Goal: Navigation & Orientation: Find specific page/section

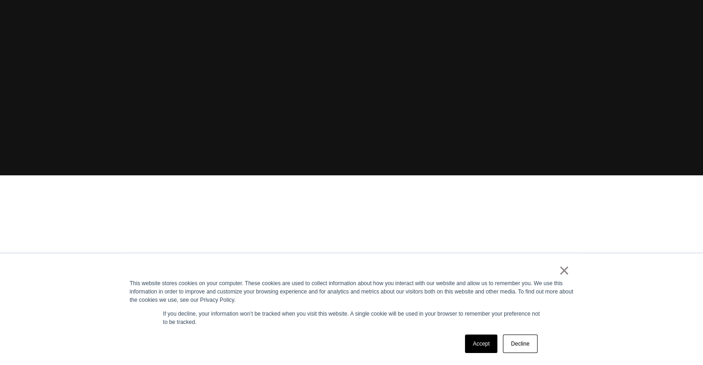
scroll to position [192, 0]
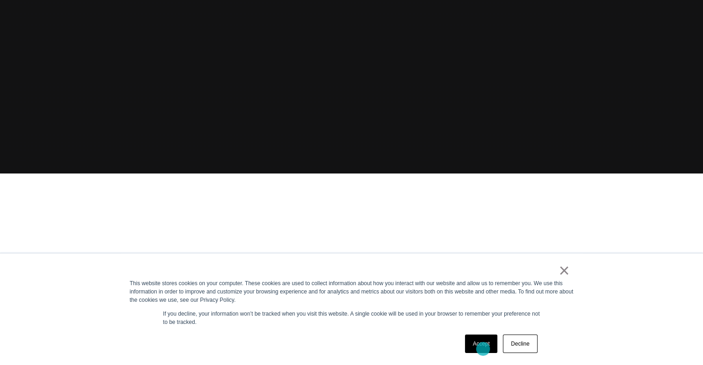
click at [483, 349] on link "Accept" at bounding box center [481, 344] width 33 height 18
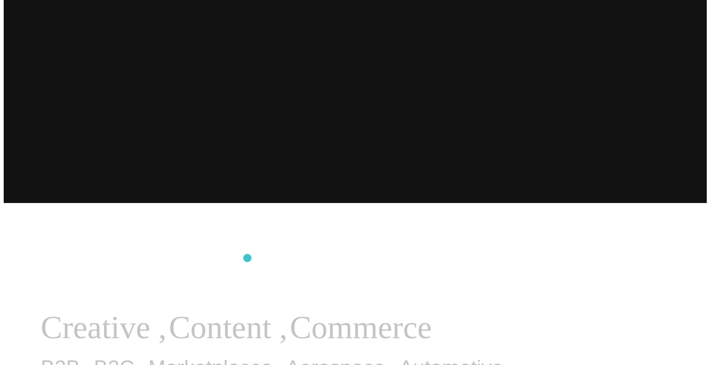
scroll to position [0, 0]
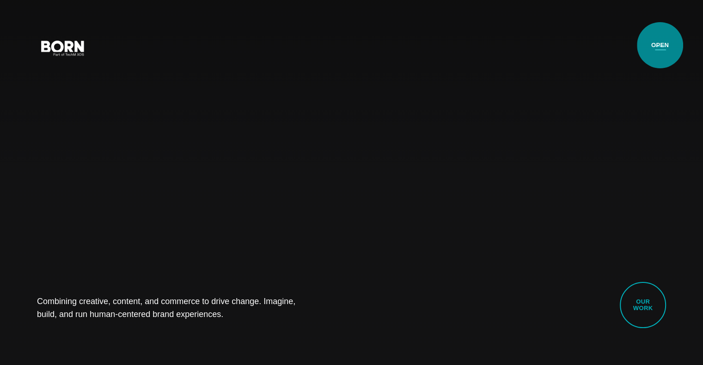
click at [660, 45] on button "Primary Menu" at bounding box center [660, 47] width 22 height 19
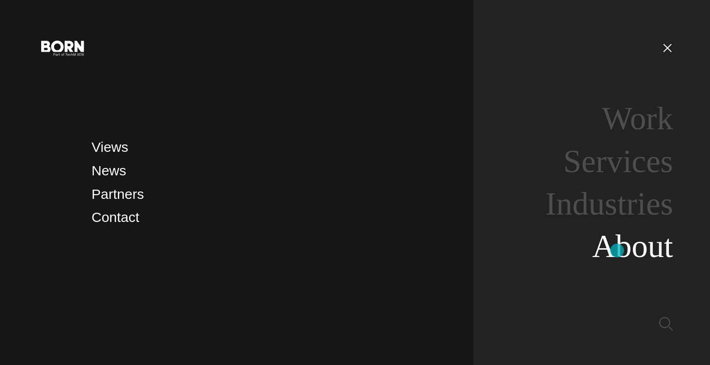
click at [617, 251] on link "About" at bounding box center [632, 247] width 81 height 36
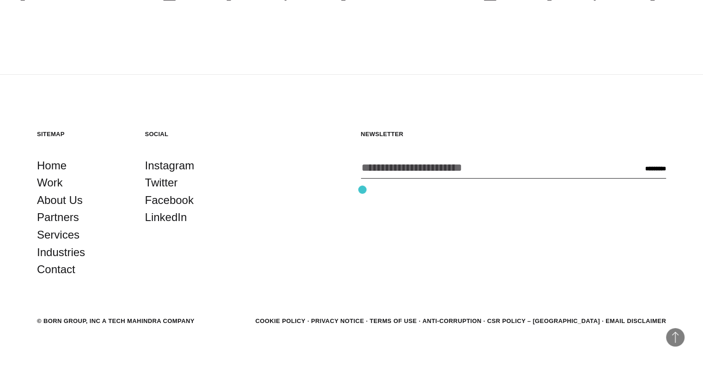
scroll to position [3263, 0]
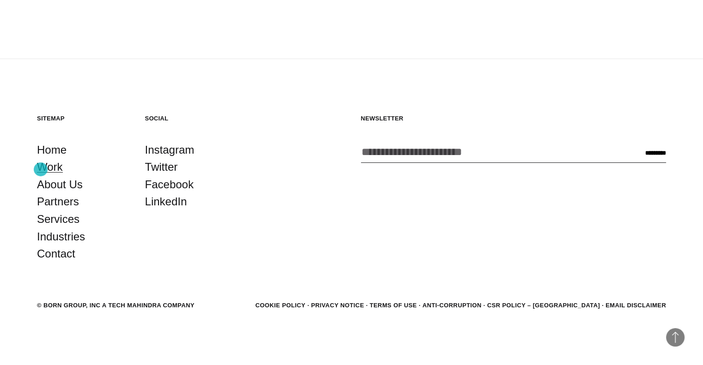
click at [41, 170] on link "Work" at bounding box center [50, 167] width 26 height 18
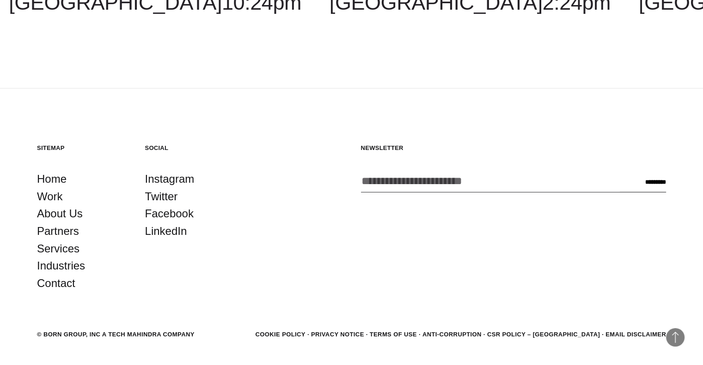
scroll to position [2894, 0]
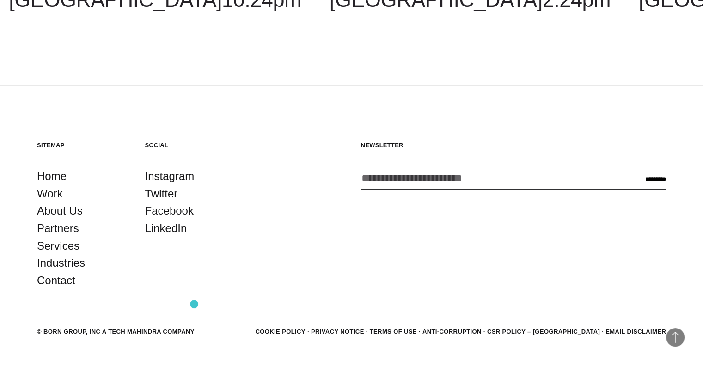
drag, startPoint x: 63, startPoint y: 306, endPoint x: 195, endPoint y: 304, distance: 131.7
click at [195, 326] on section "© BORN GROUP, INC A Tech Mahindra Company Cookie Policy Privacy Notice Terms of…" at bounding box center [351, 332] width 629 height 12
click at [251, 312] on footer "Back to Top Sitemap Home Work About Us Partners Services Industries Contact Soc…" at bounding box center [351, 240] width 703 height 308
click at [637, 279] on footer "Back to Top Sitemap Home Work About Us Partners Services Industries Contact Soc…" at bounding box center [351, 240] width 703 height 308
click at [53, 272] on link "Contact" at bounding box center [56, 281] width 38 height 18
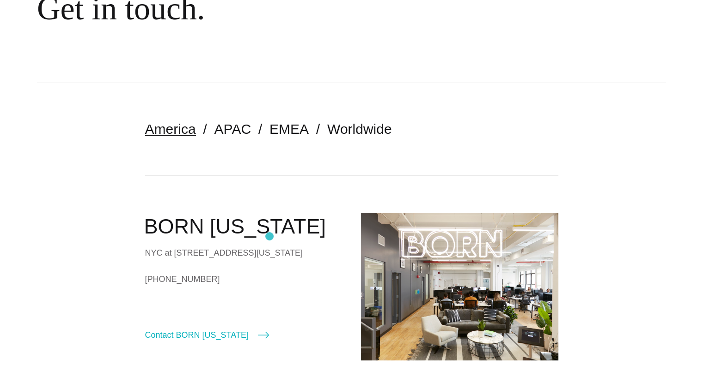
scroll to position [131, 0]
click at [228, 123] on link "APAC" at bounding box center [232, 128] width 36 height 15
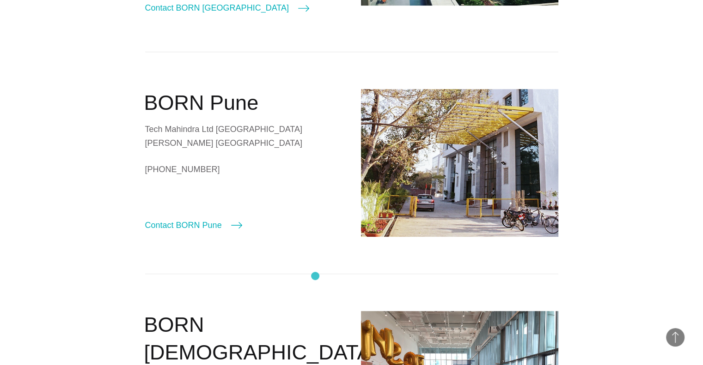
scroll to position [485, 0]
